Goal: Task Accomplishment & Management: Complete application form

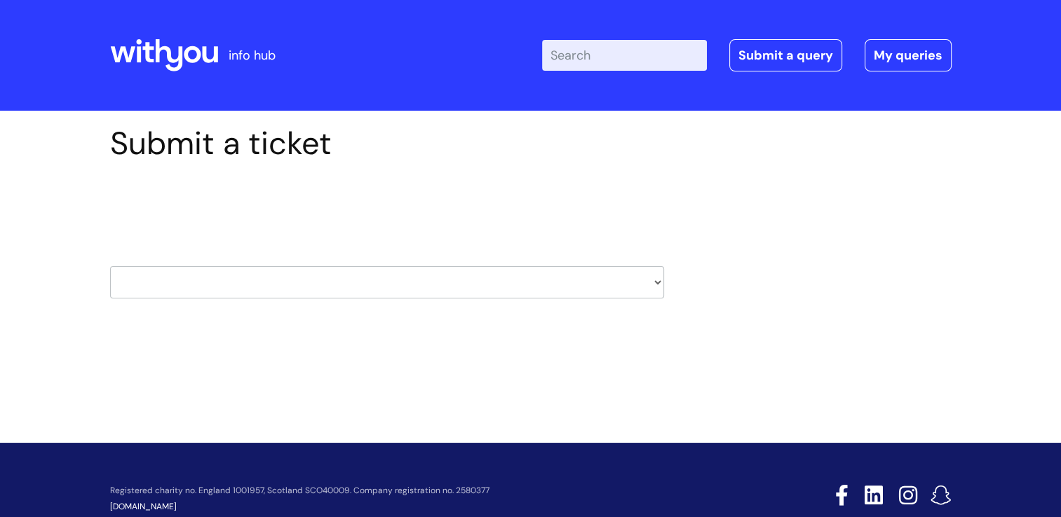
click at [657, 287] on select "HR / People IT and Support Clinical Drug Alerts Finance Accounts Data Support T…" at bounding box center [387, 282] width 554 height 32
select select "hr_/_people"
click at [110, 266] on select "HR / People IT and Support Clinical Drug Alerts Finance Accounts Data Support T…" at bounding box center [387, 282] width 554 height 32
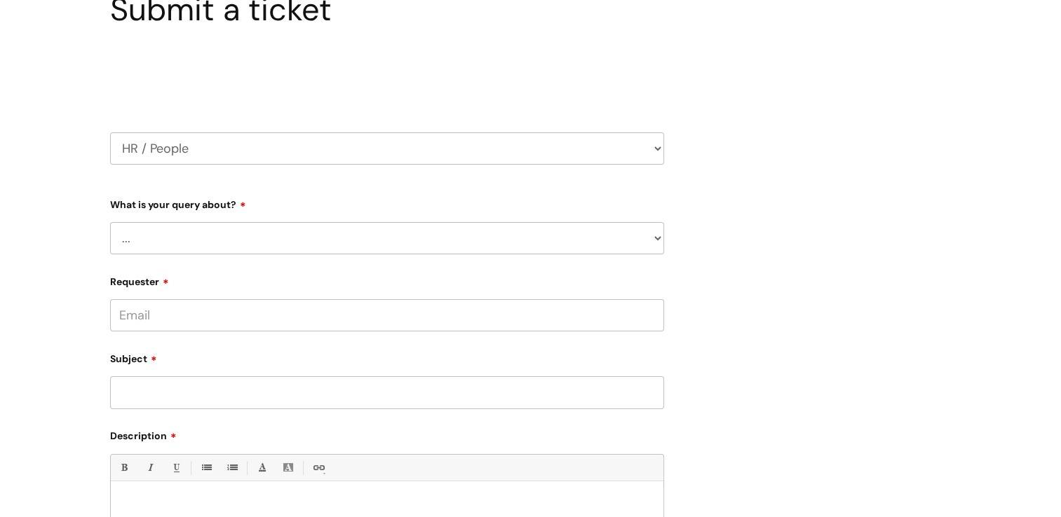
scroll to position [140, 0]
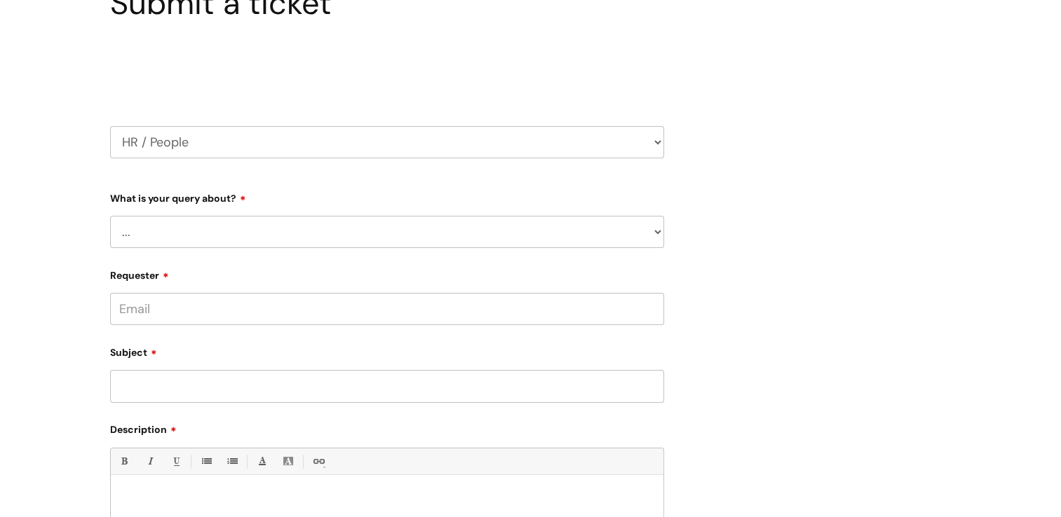
click at [240, 236] on select "... Absence Query Holiday Query Employee change request General HR Query iTrent…" at bounding box center [387, 232] width 554 height 32
